Goal: Task Accomplishment & Management: Use online tool/utility

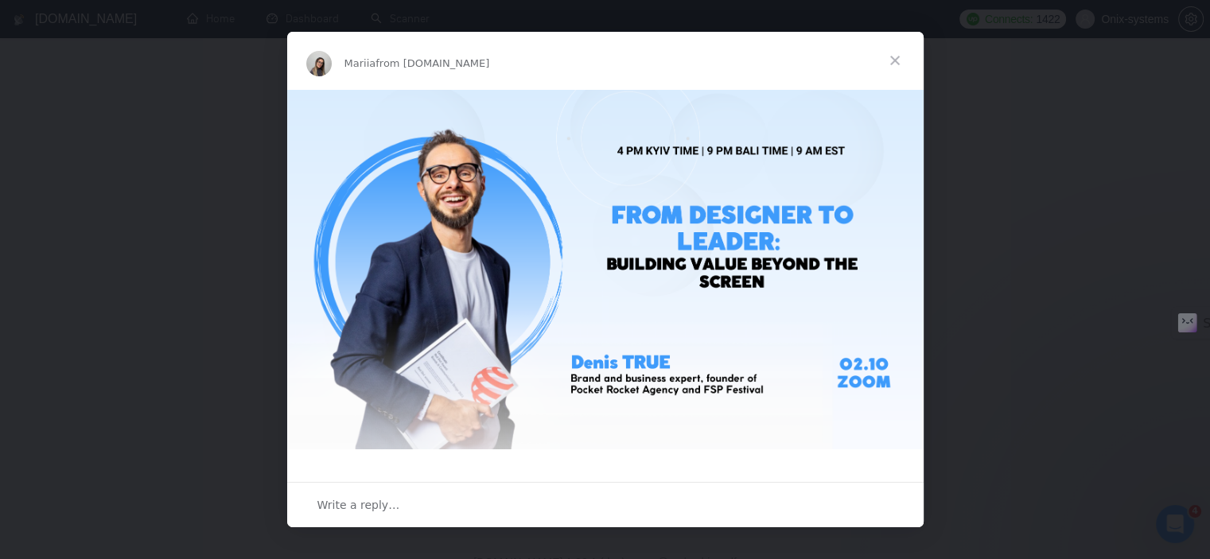
click at [891, 56] on span "Close" at bounding box center [894, 60] width 57 height 57
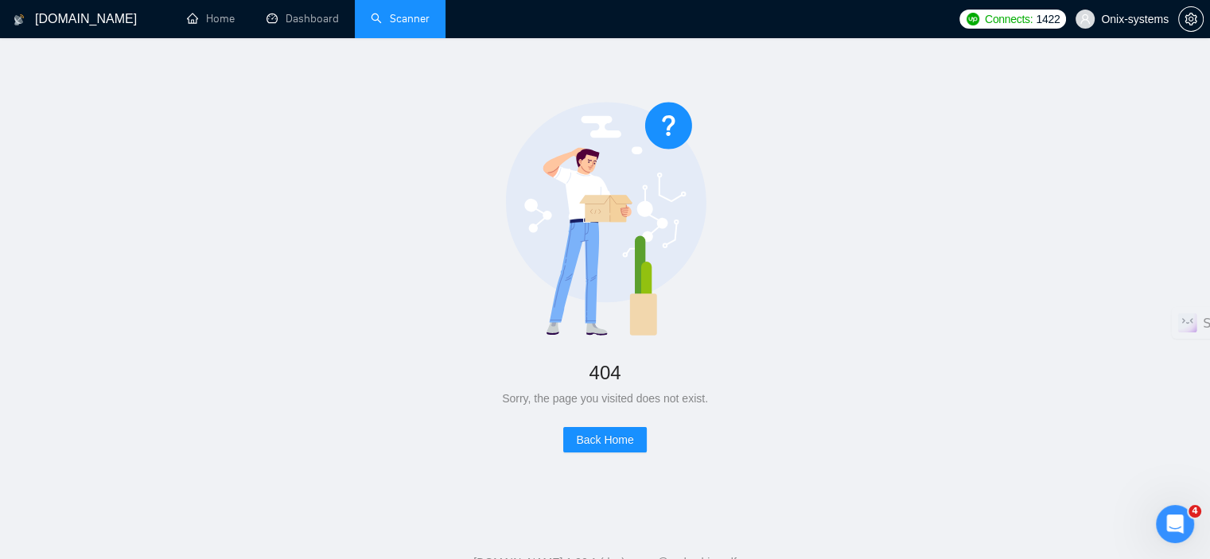
click at [394, 37] on li "Scanner" at bounding box center [400, 19] width 91 height 38
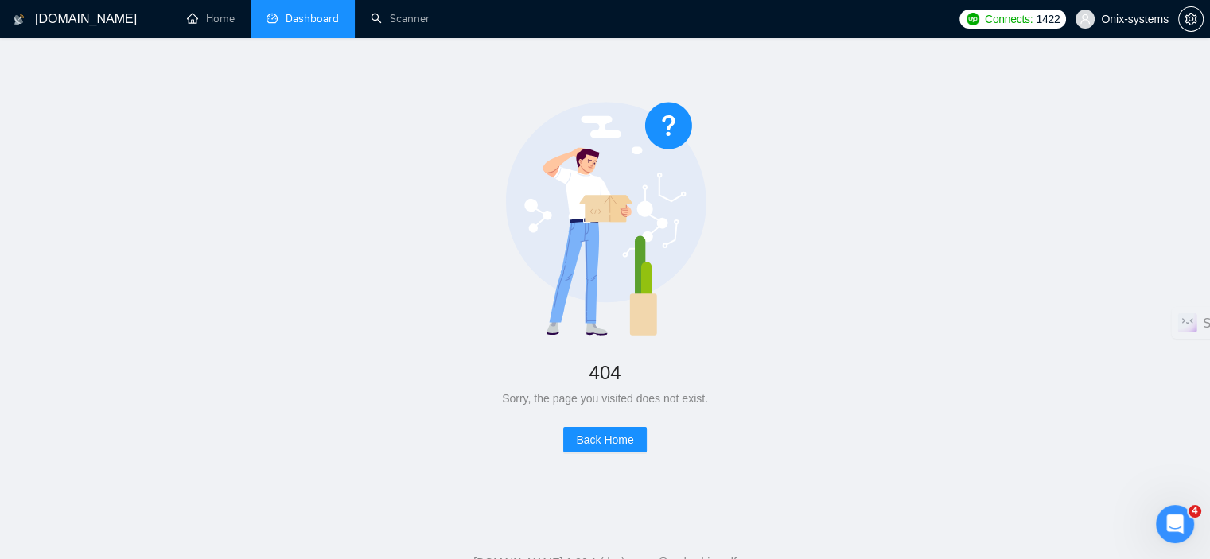
click at [283, 25] on link "Dashboard" at bounding box center [302, 19] width 72 height 14
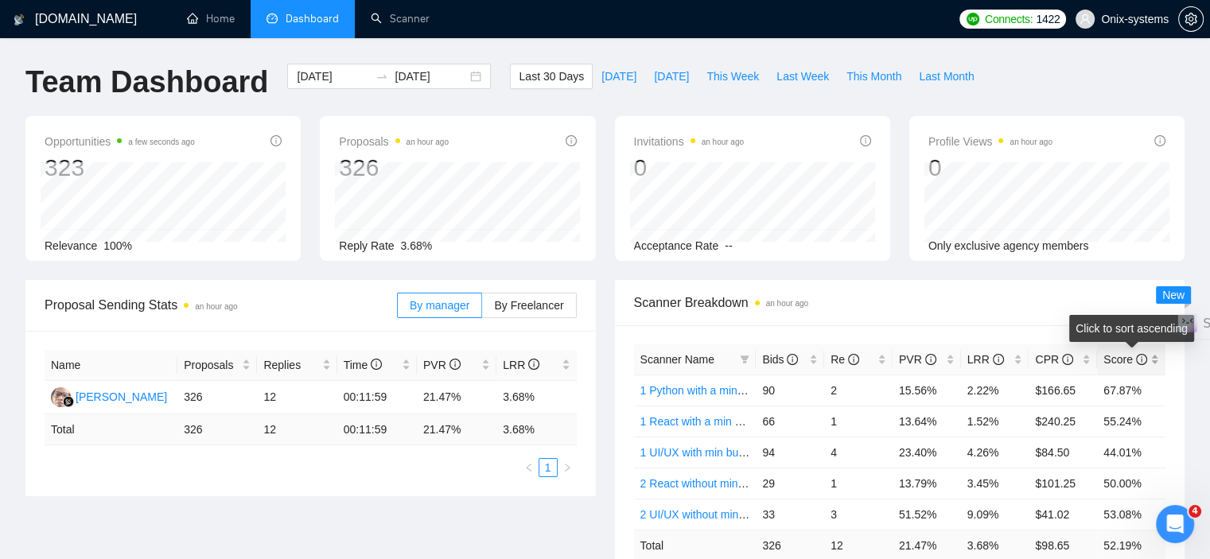
scroll to position [80, 0]
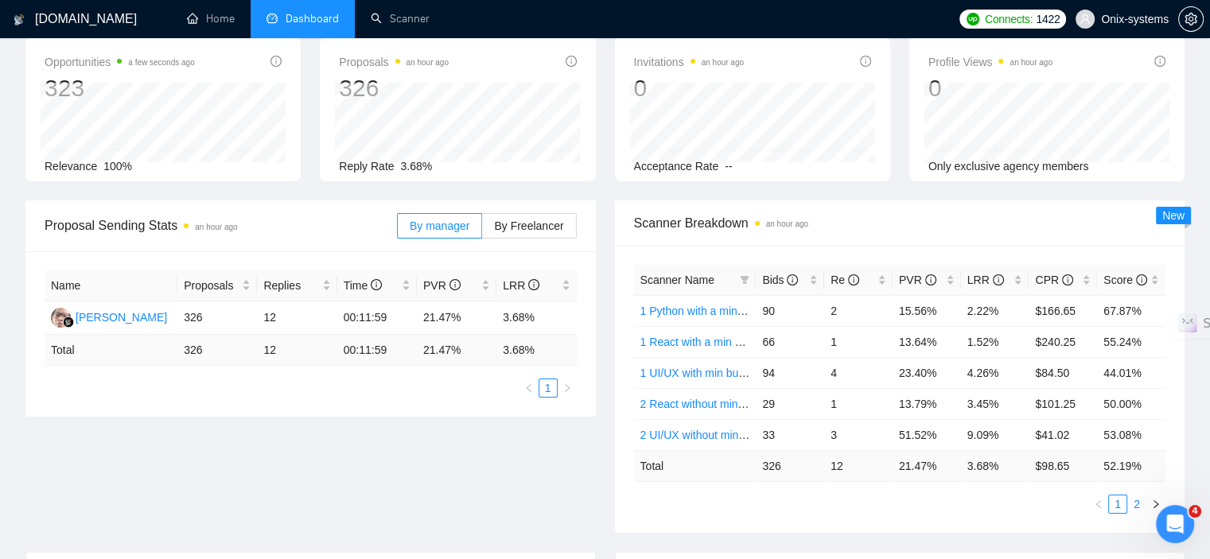
click at [1130, 504] on link "2" at bounding box center [1136, 503] width 17 height 17
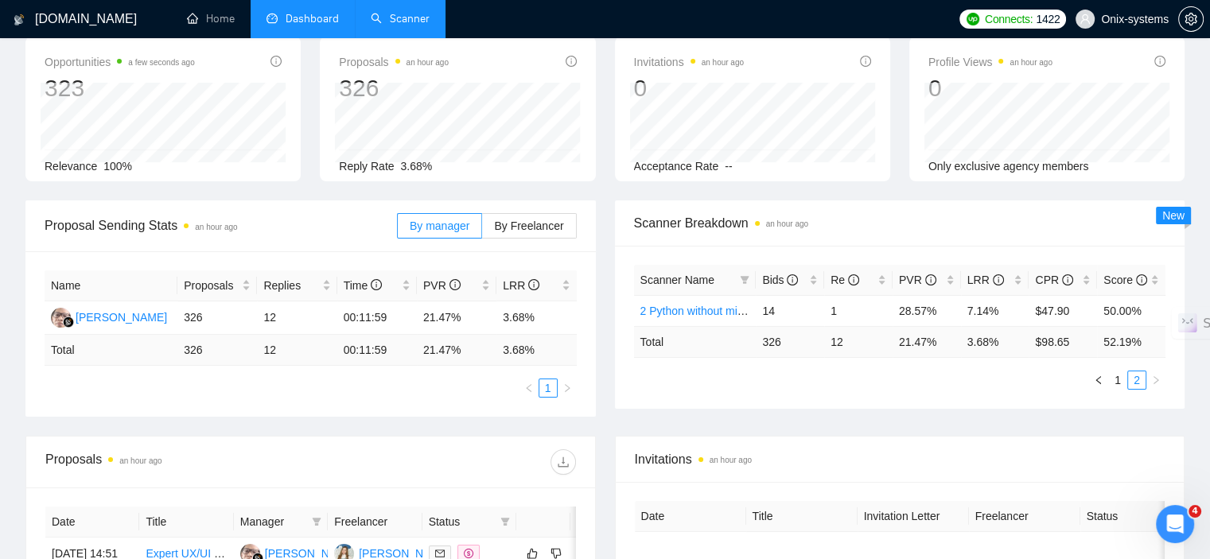
click at [409, 24] on link "Scanner" at bounding box center [400, 19] width 59 height 14
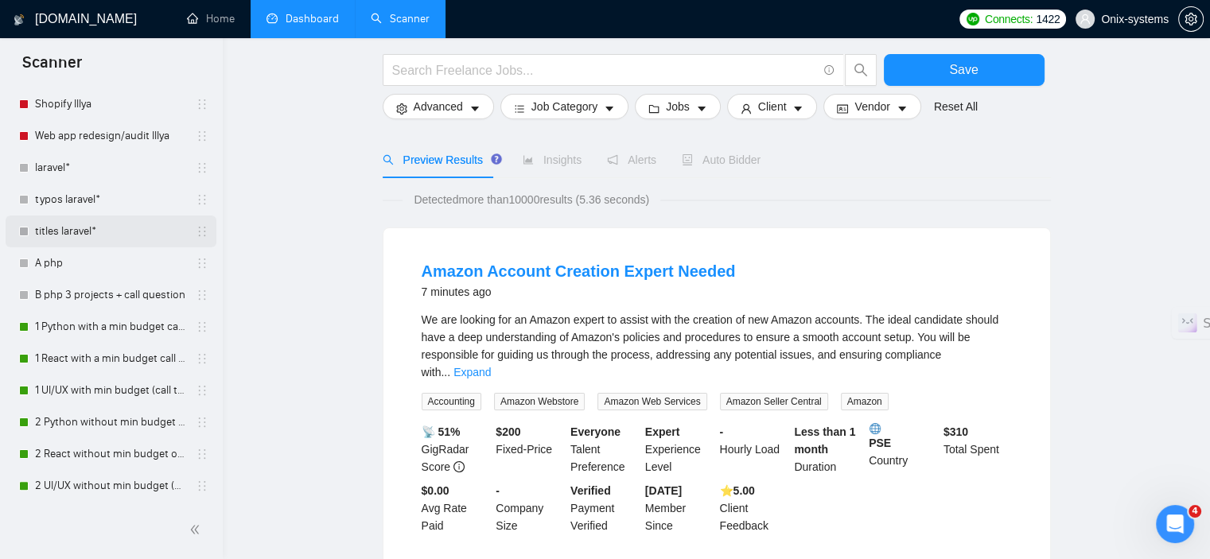
scroll to position [159, 0]
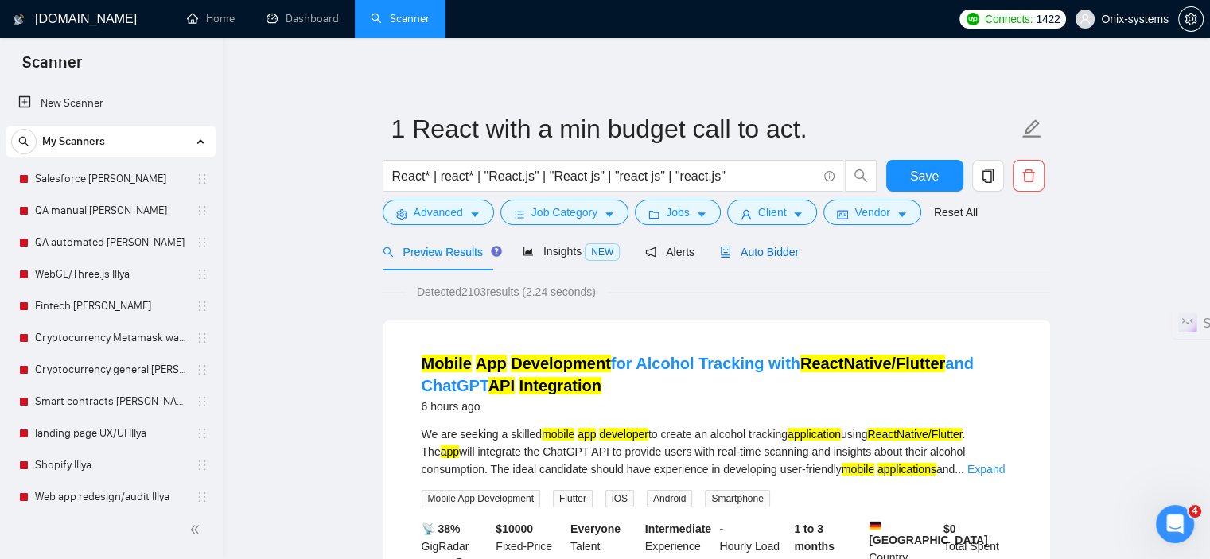
click at [741, 256] on span "Auto Bidder" at bounding box center [759, 252] width 79 height 13
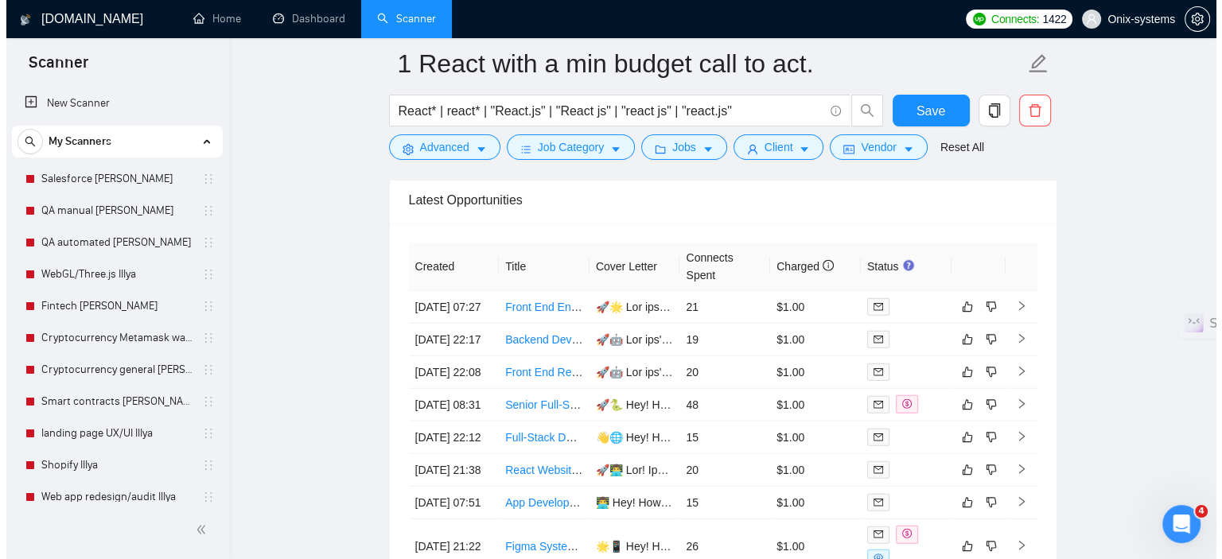
scroll to position [4056, 0]
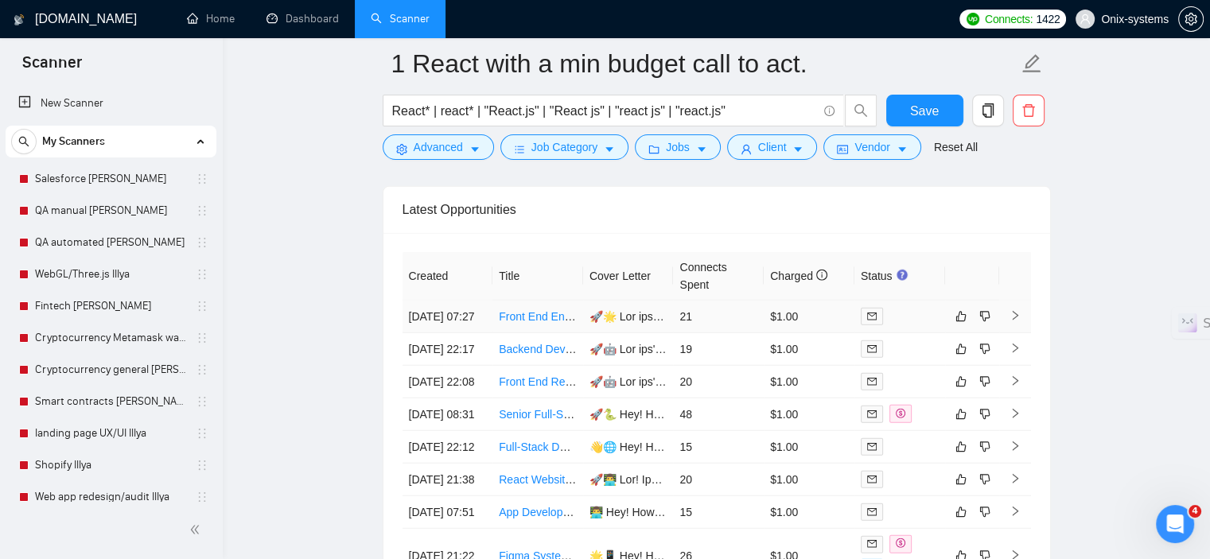
click at [1018, 317] on icon "right" at bounding box center [1014, 315] width 11 height 11
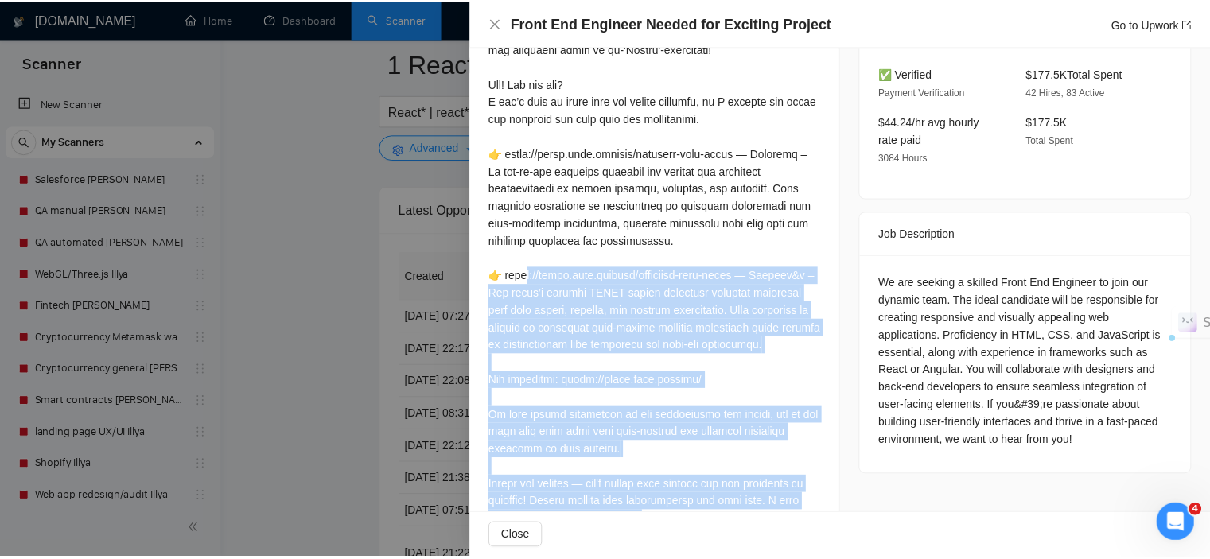
scroll to position [318, 0]
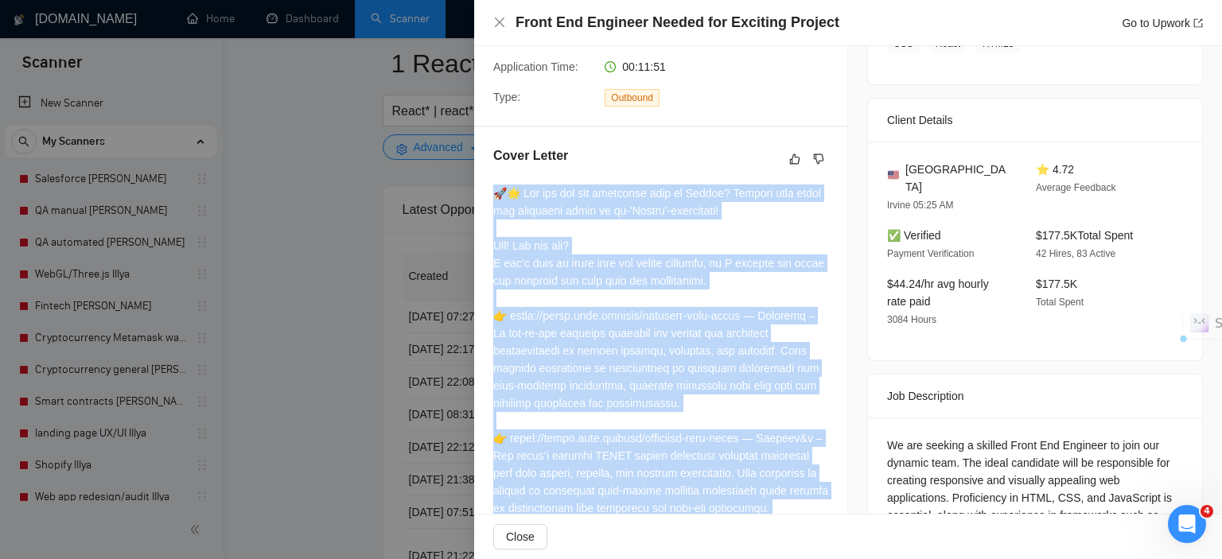
drag, startPoint x: 660, startPoint y: 460, endPoint x: 484, endPoint y: 177, distance: 333.7
click at [484, 177] on div "Cover Letter" at bounding box center [660, 448] width 373 height 643
copy div "🚀🌟 Why did the web developer move to Irvine? Because they heard the bandwidth t…"
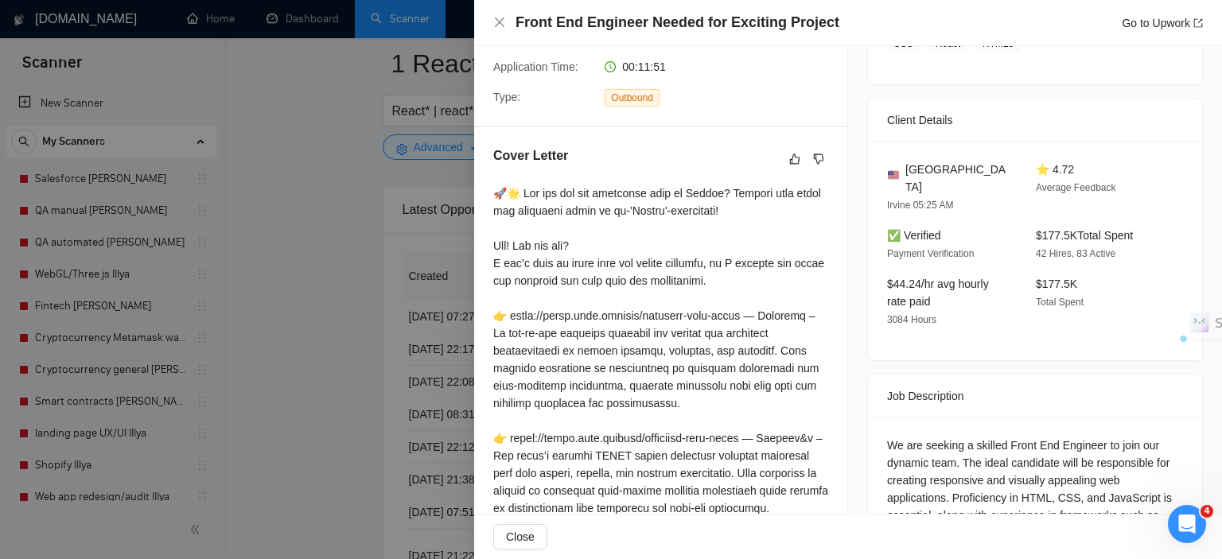
click at [277, 210] on div at bounding box center [611, 279] width 1222 height 559
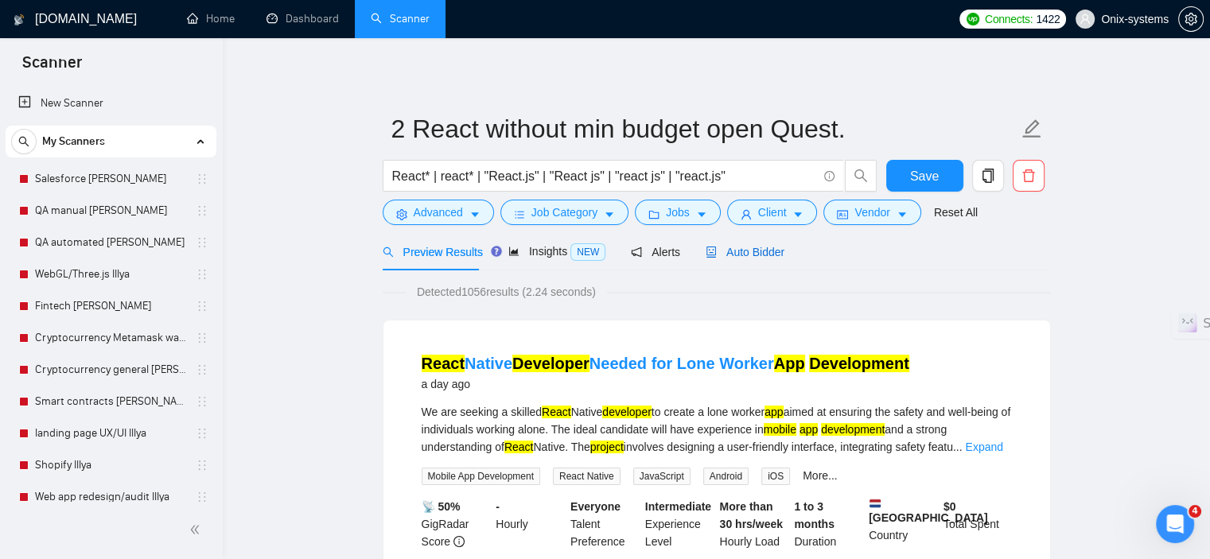
click at [729, 247] on span "Auto Bidder" at bounding box center [744, 252] width 79 height 13
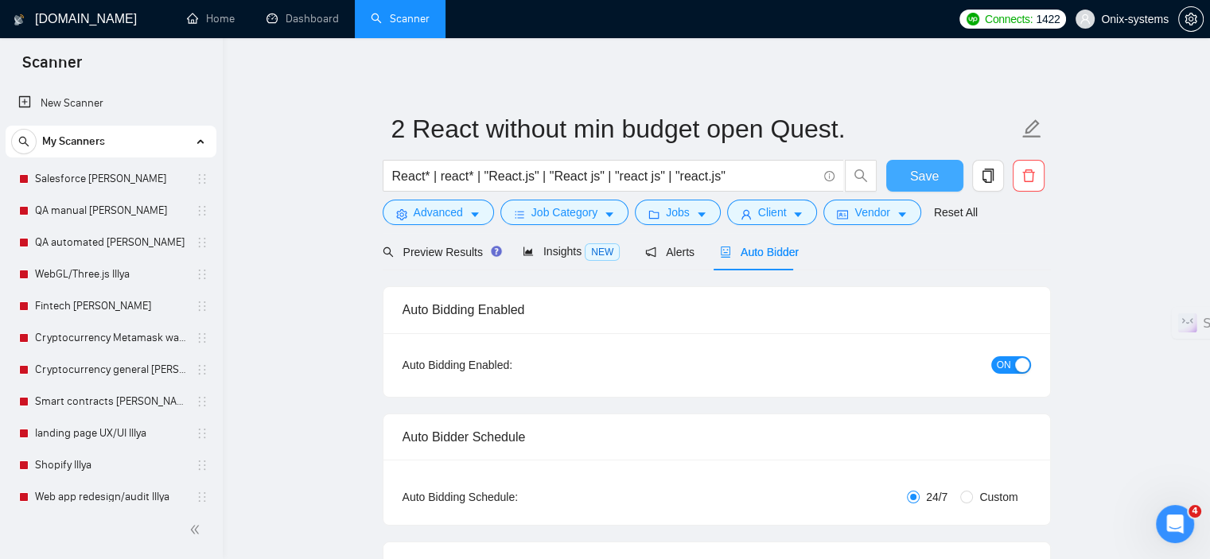
click at [923, 173] on span "Save" at bounding box center [924, 176] width 29 height 20
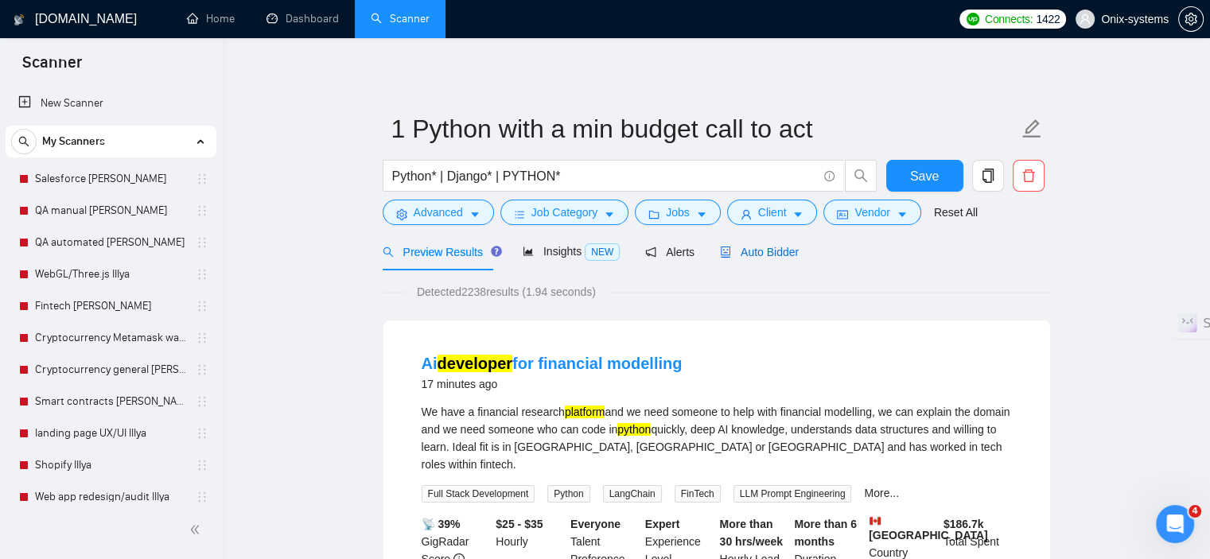
click at [754, 254] on span "Auto Bidder" at bounding box center [759, 252] width 79 height 13
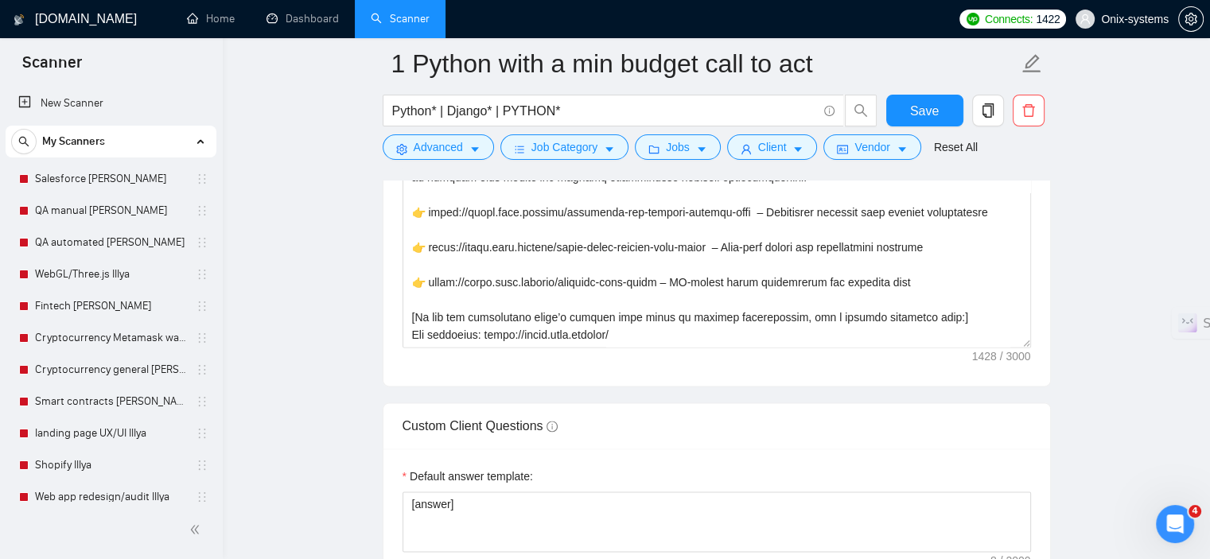
scroll to position [2147, 0]
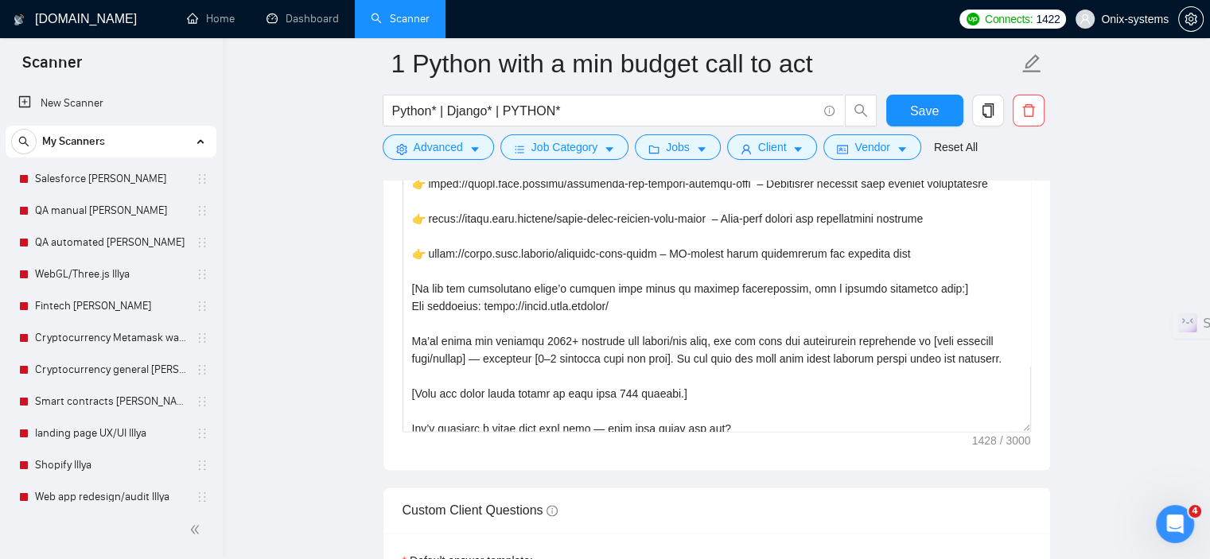
drag, startPoint x: 1028, startPoint y: 309, endPoint x: 1076, endPoint y: 423, distance: 123.6
click at [1076, 423] on main "1 Python with a min budget call to act Python* | Django* | PYTHON* Save Advance…" at bounding box center [716, 320] width 936 height 4809
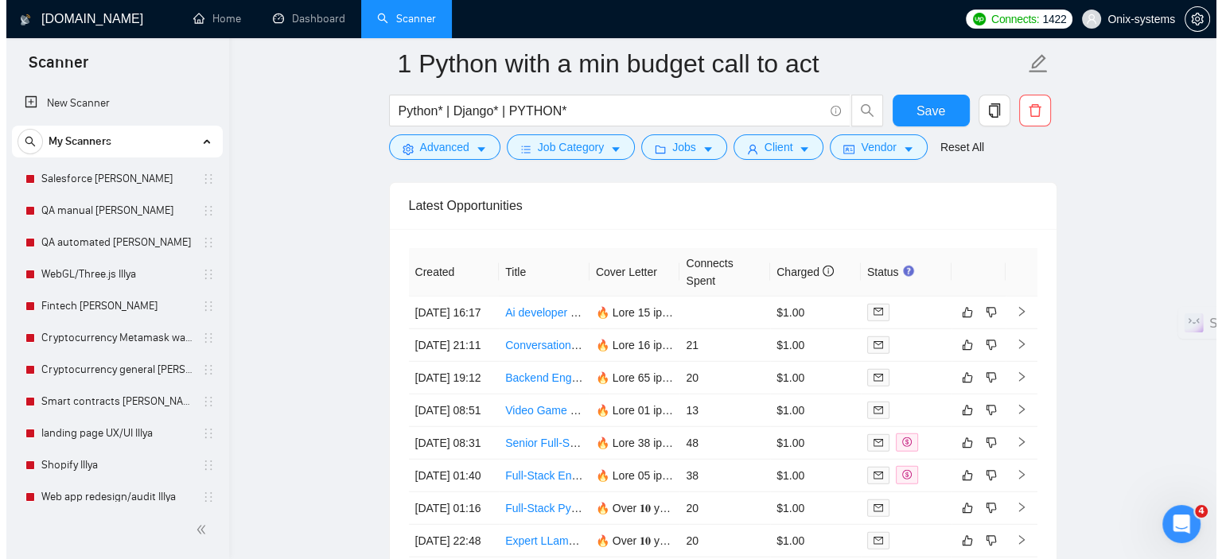
scroll to position [4136, 0]
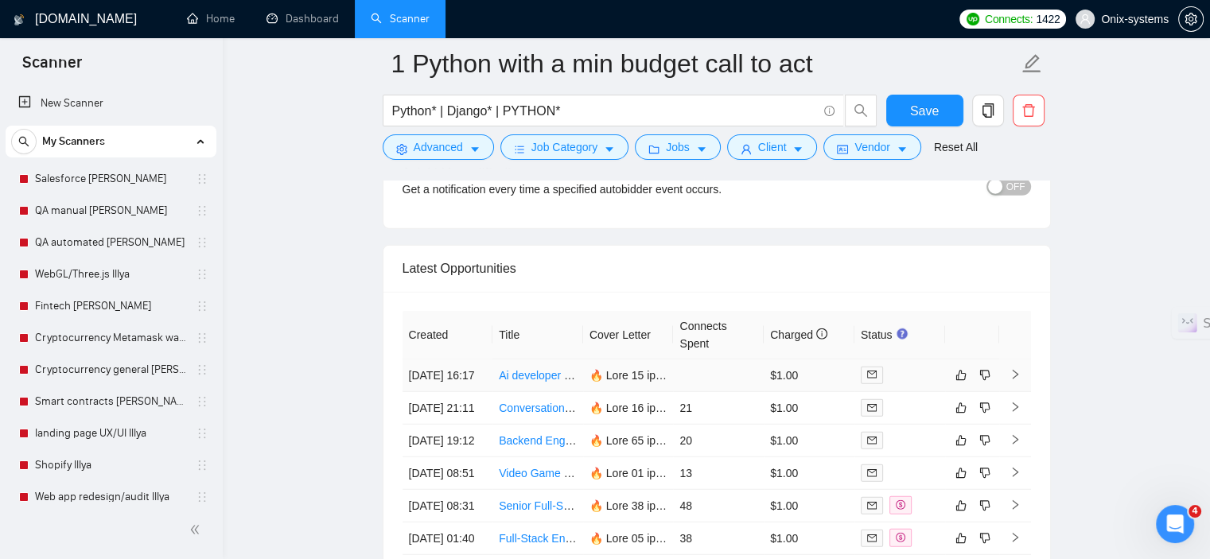
click at [1026, 373] on td at bounding box center [1015, 375] width 32 height 33
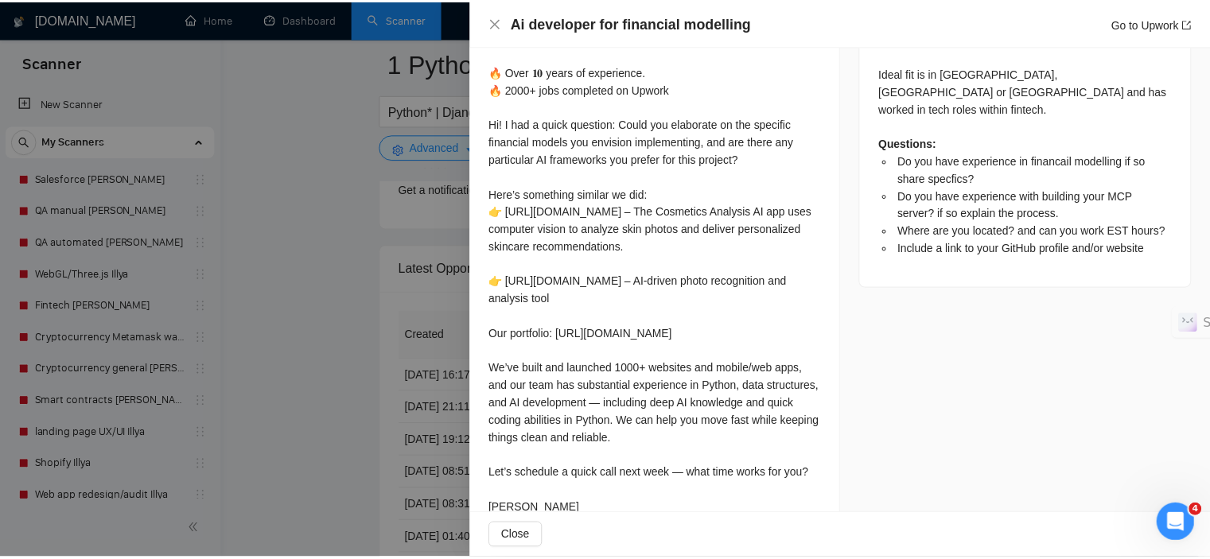
scroll to position [859, 0]
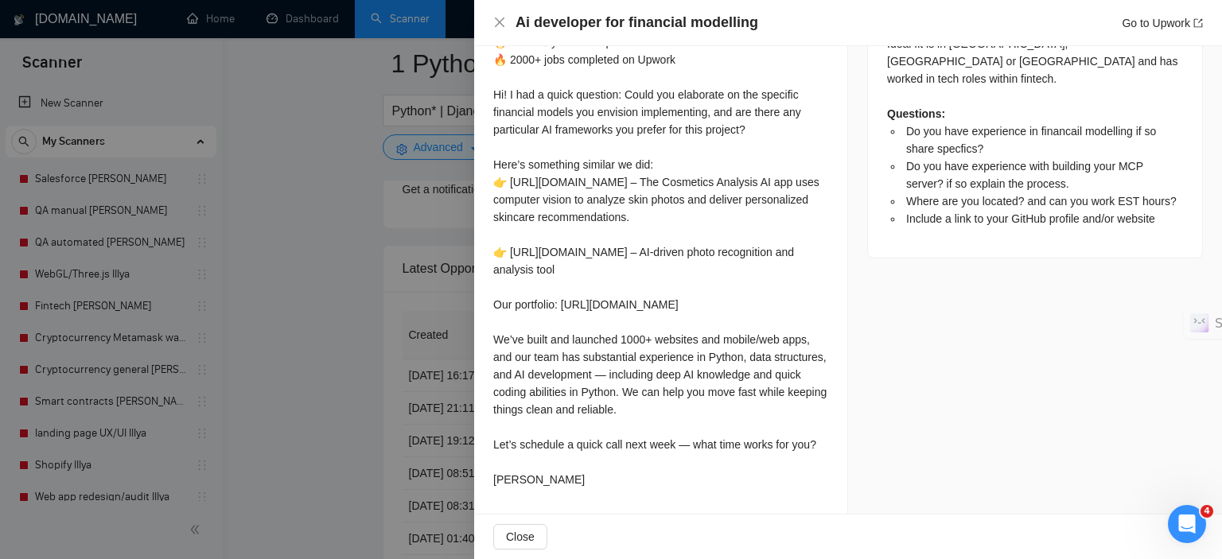
click at [371, 371] on div at bounding box center [611, 279] width 1222 height 559
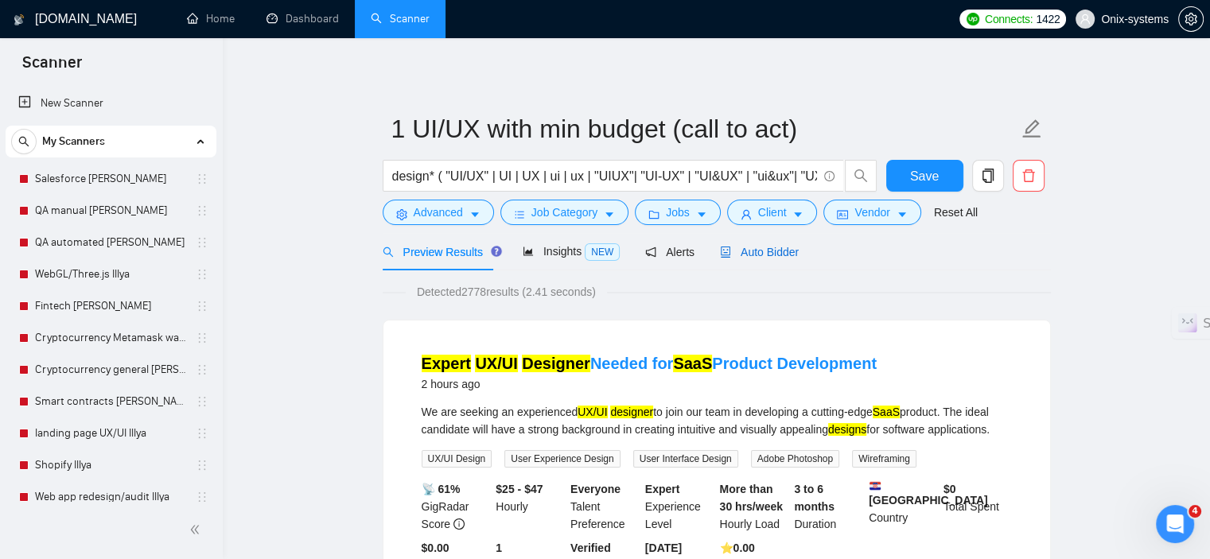
click at [770, 252] on span "Auto Bidder" at bounding box center [759, 252] width 79 height 13
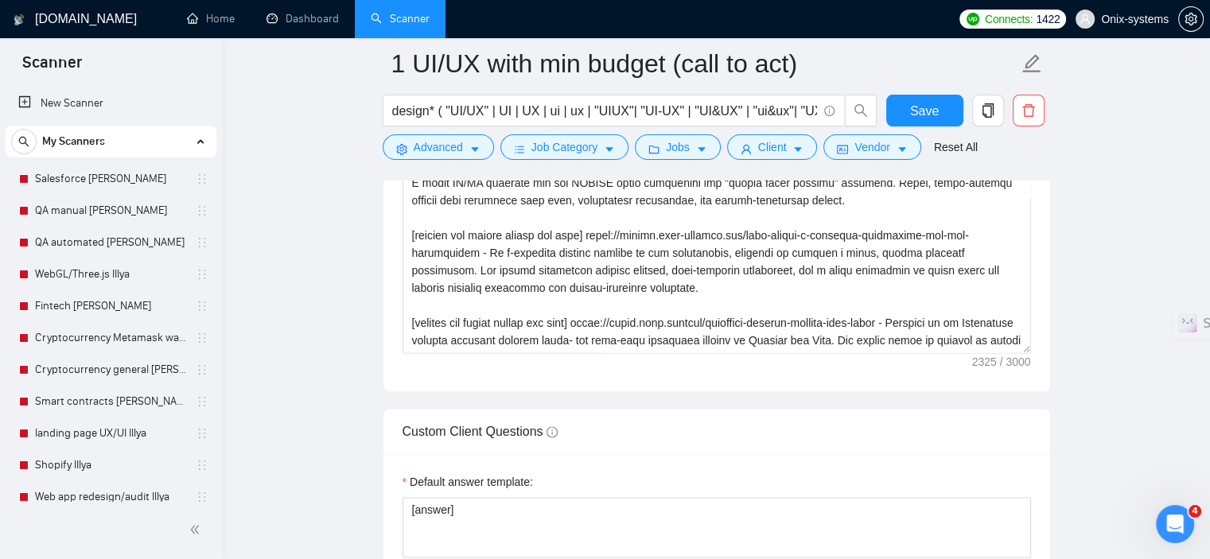
scroll to position [2147, 0]
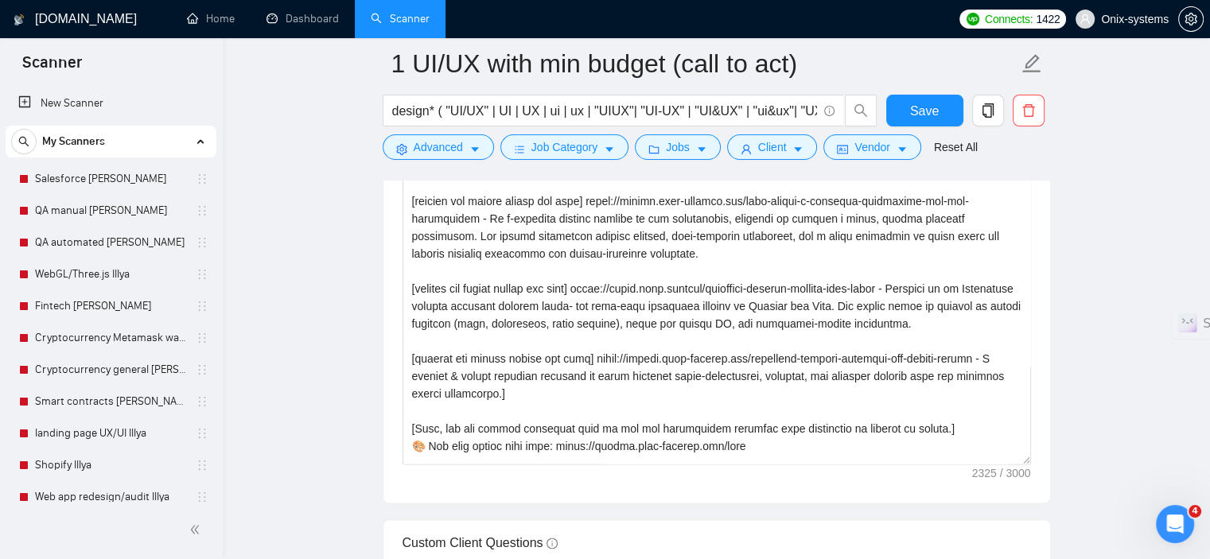
drag, startPoint x: 1024, startPoint y: 310, endPoint x: 1059, endPoint y: 462, distance: 155.7
click at [1059, 462] on main "1 UI/UX with min budget (call to act) design* ( "UI/UX" | UI | UX | ui | ux | "…" at bounding box center [716, 337] width 936 height 4842
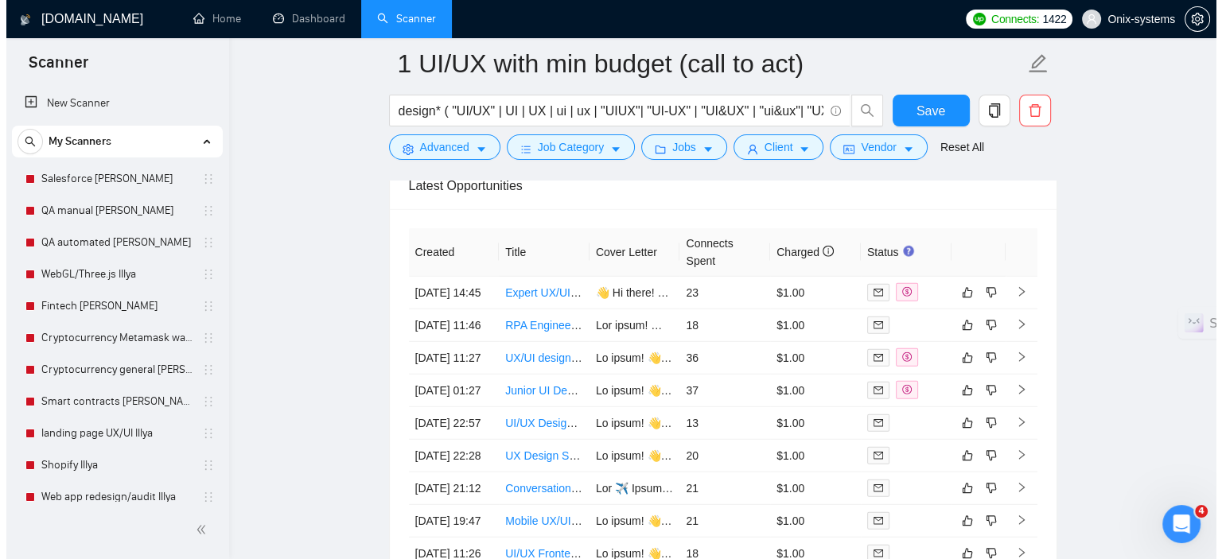
scroll to position [4295, 0]
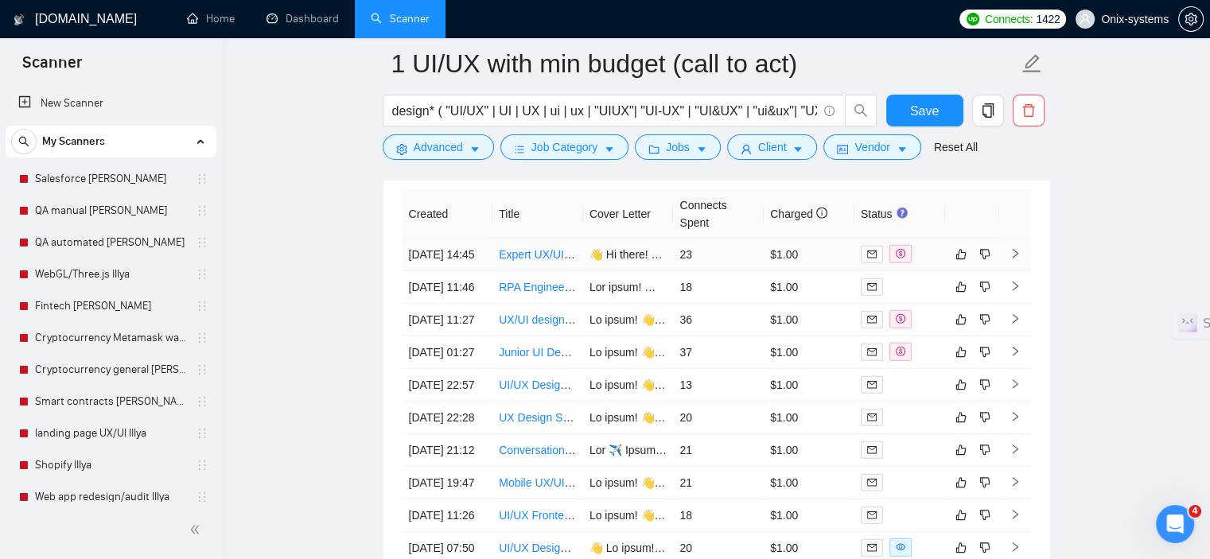
click at [1022, 257] on td at bounding box center [1015, 255] width 32 height 33
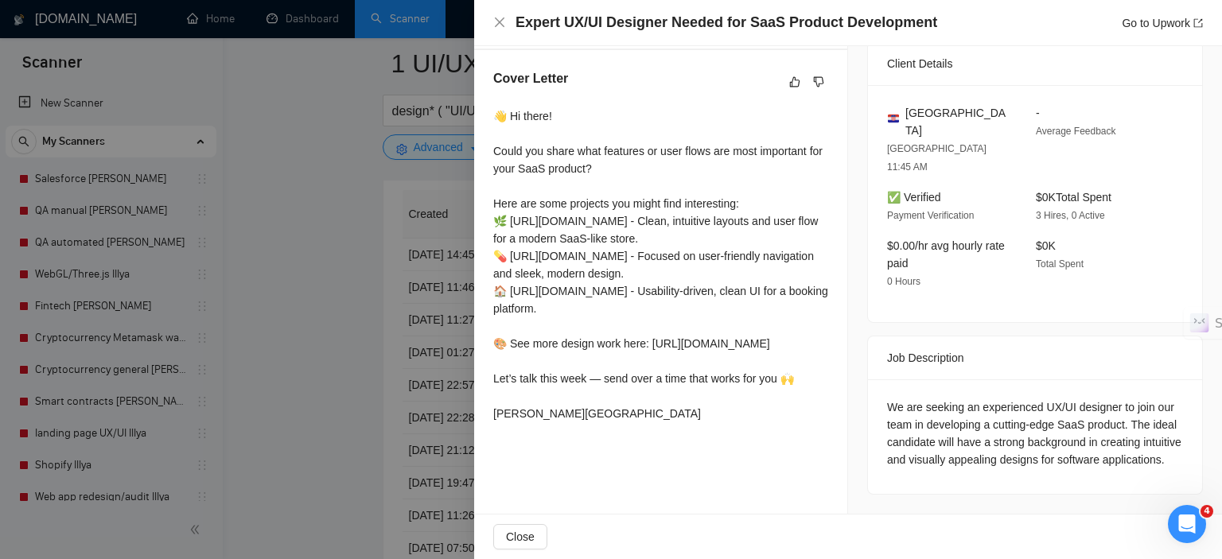
scroll to position [399, 0]
click at [331, 409] on div at bounding box center [611, 279] width 1222 height 559
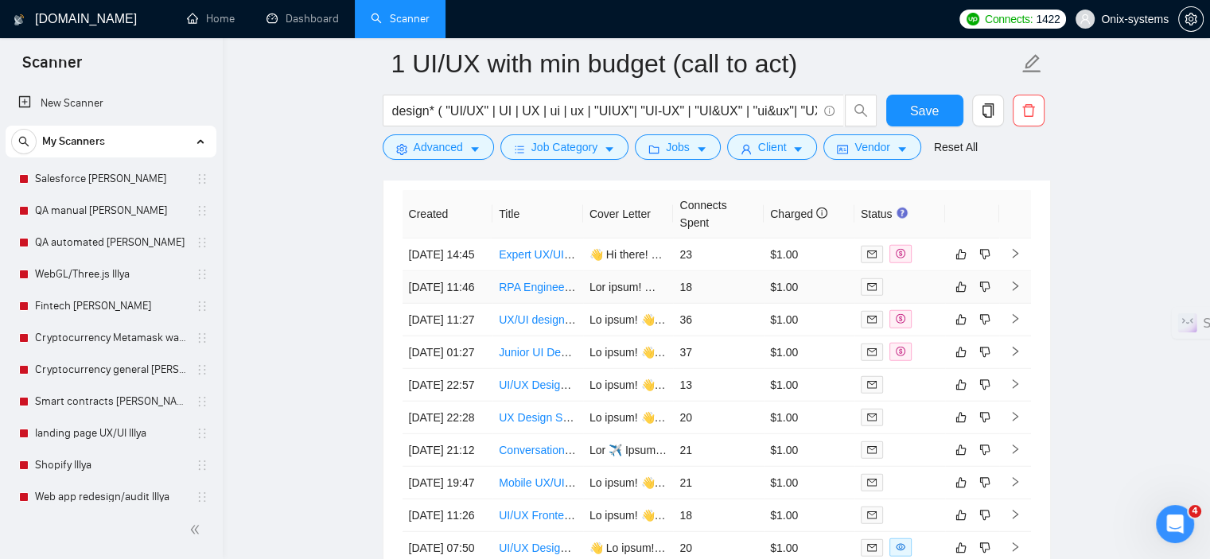
click at [1021, 304] on td at bounding box center [1015, 287] width 32 height 33
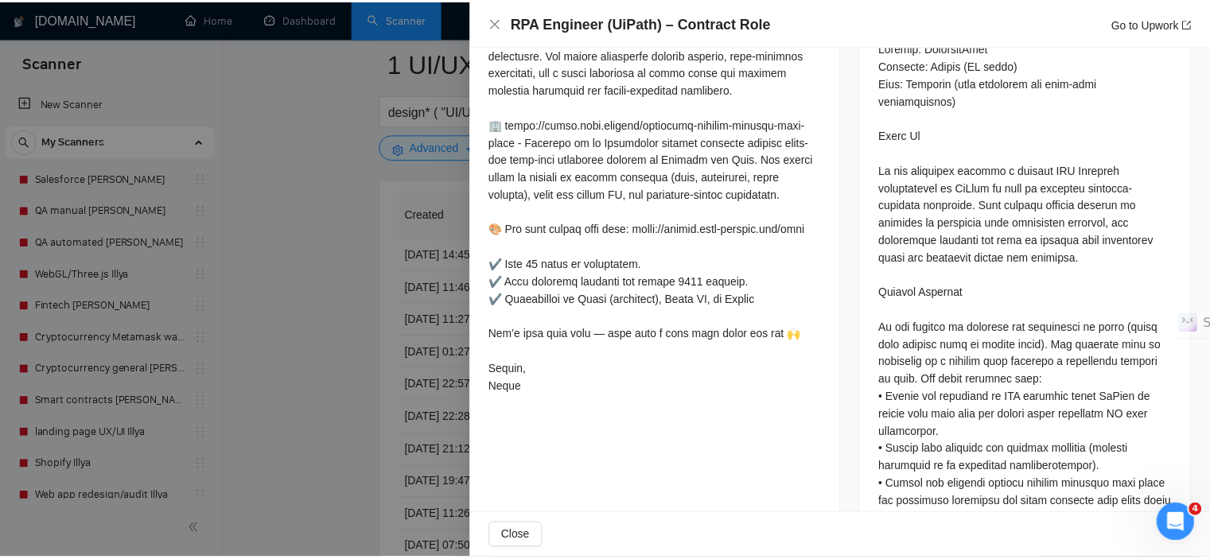
scroll to position [797, 0]
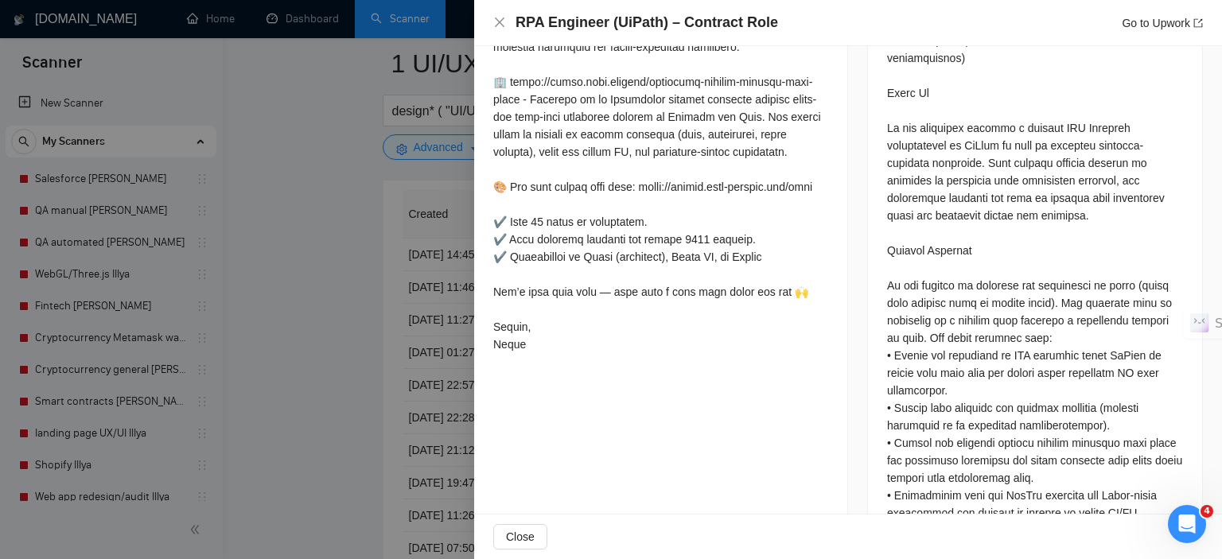
click at [287, 362] on div at bounding box center [611, 279] width 1222 height 559
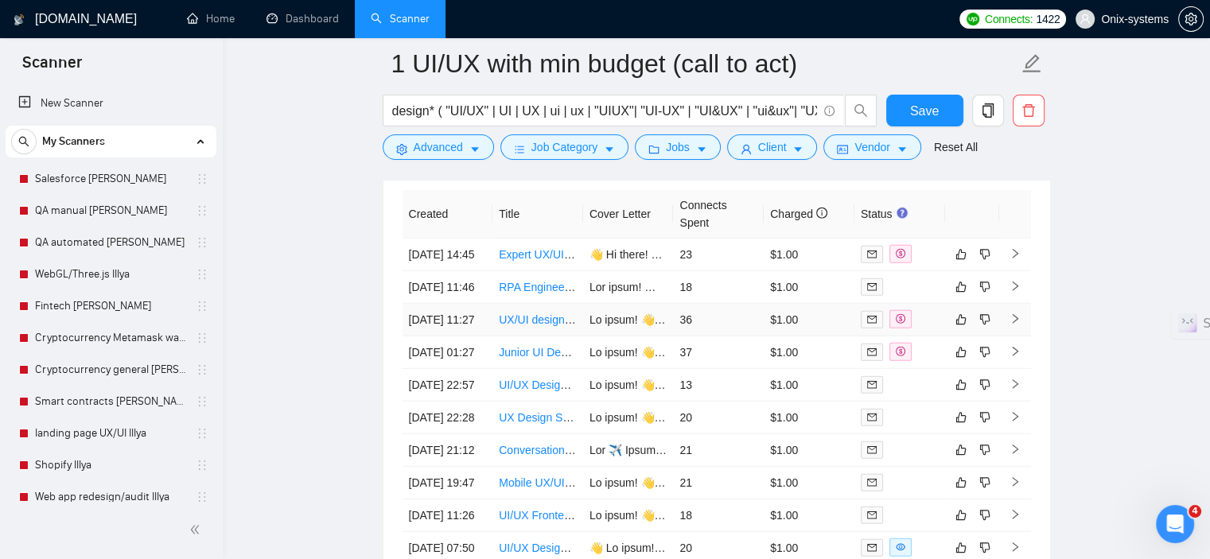
scroll to position [3977, 0]
